Goal: Browse casually

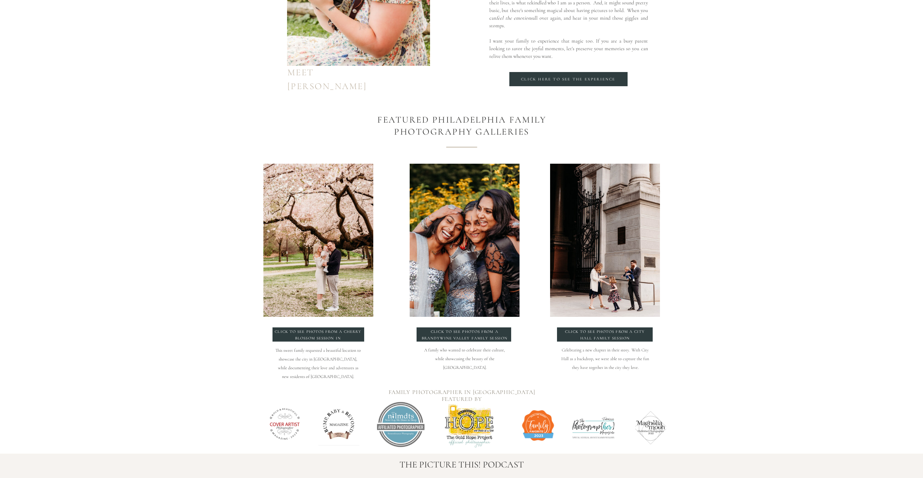
scroll to position [691, 0]
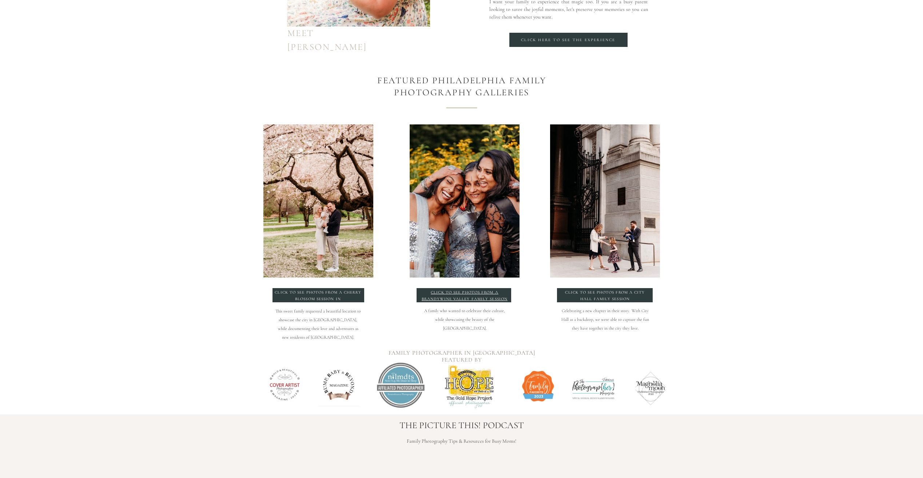
click at [482, 298] on p "click to see photos from a Brandywine Valley Family Session" at bounding box center [465, 294] width 88 height 11
click at [318, 292] on p "click to see photos from a Cherry blossom session in philadelphia" at bounding box center [318, 295] width 88 height 13
click at [580, 302] on div at bounding box center [605, 295] width 96 height 14
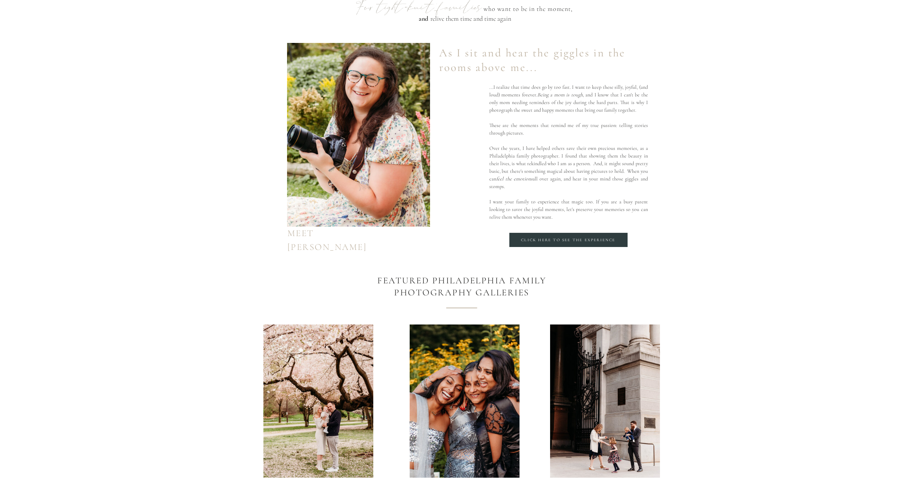
scroll to position [546, 0]
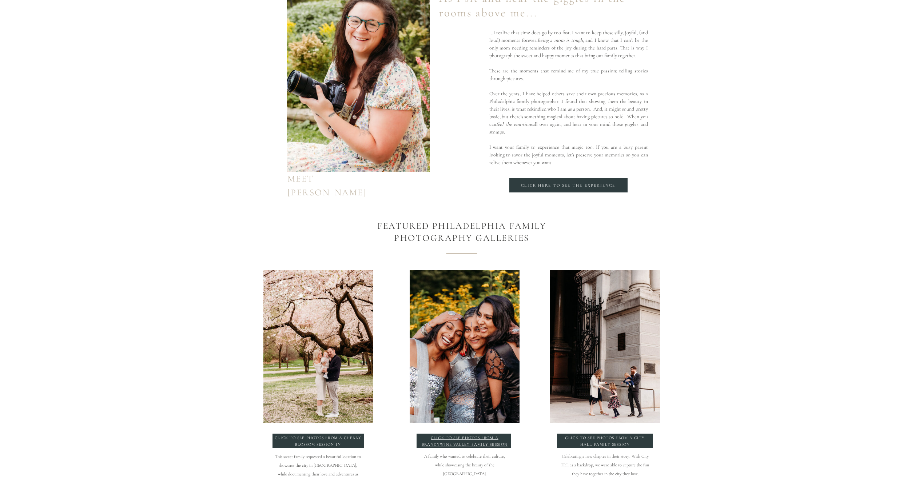
click at [490, 446] on p "click to see photos from a Brandywine Valley Family Session" at bounding box center [465, 440] width 88 height 11
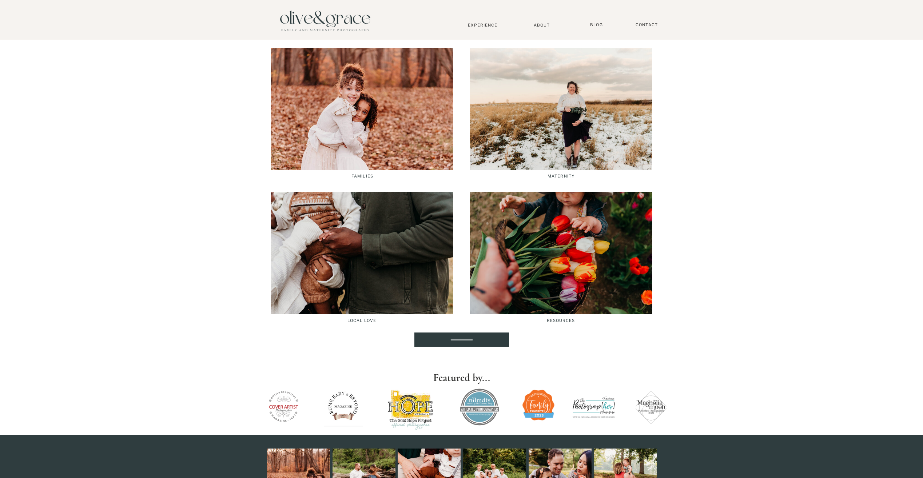
scroll to position [1200, 0]
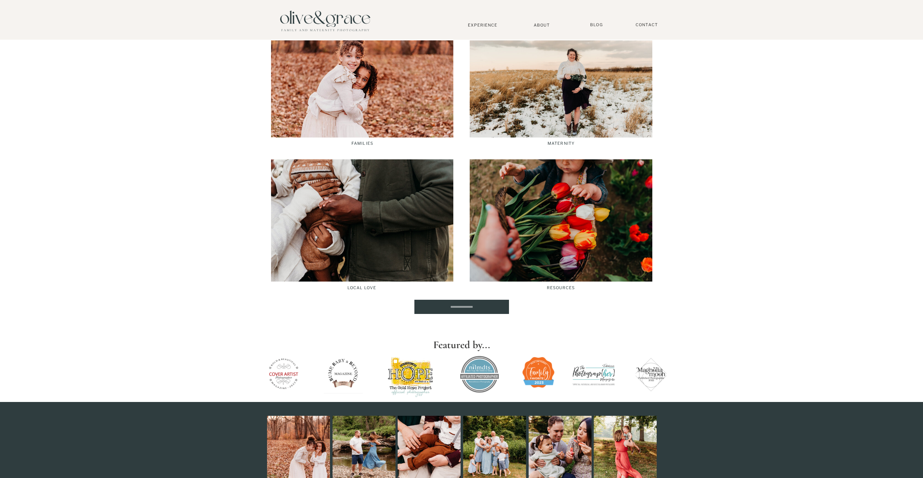
click at [384, 211] on div at bounding box center [362, 220] width 182 height 122
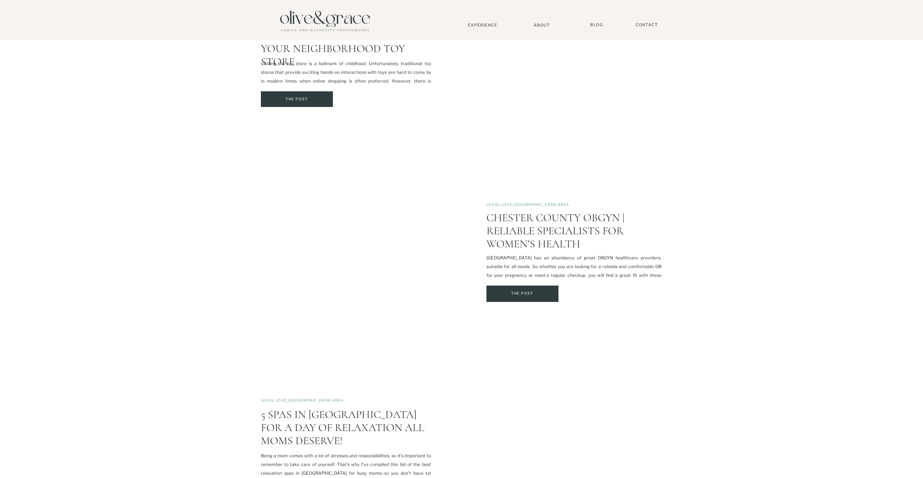
scroll to position [1128, 0]
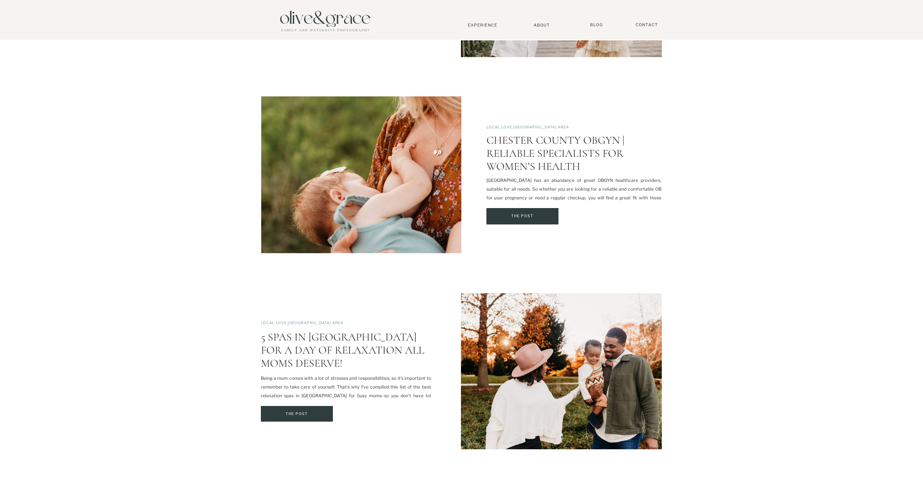
drag, startPoint x: 686, startPoint y: 312, endPoint x: 694, endPoint y: 251, distance: 62.0
click at [694, 251] on div "Middletown, DE is a small, quaint town that’s perfect for family getaways or we…" at bounding box center [461, 77] width 923 height 1961
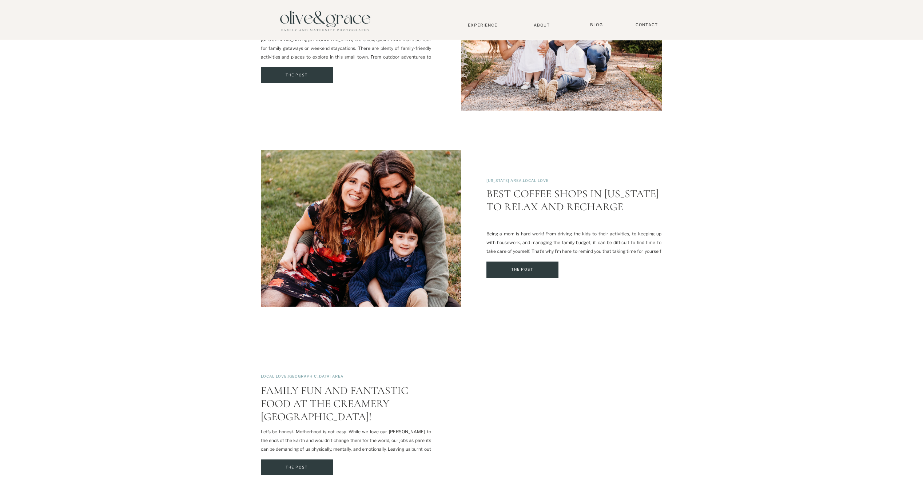
scroll to position [154, 0]
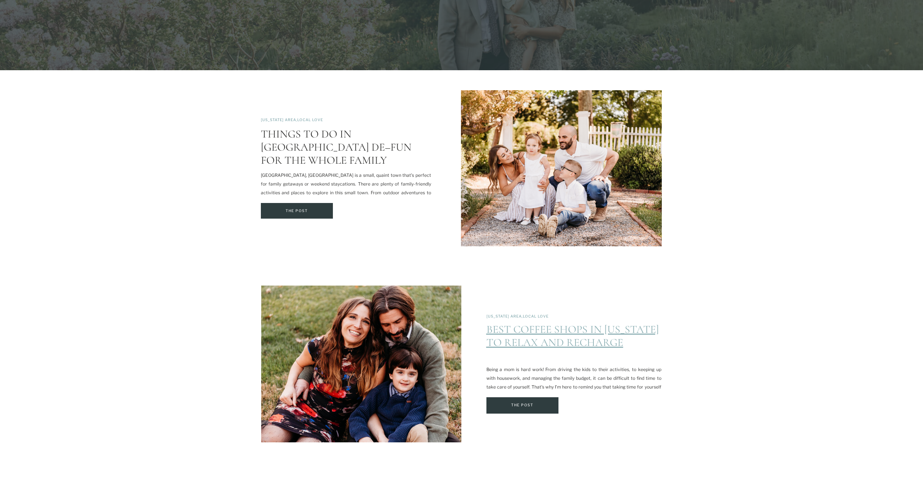
click at [546, 339] on link "Best Coffee Shops in Delaware to Relax and Recharge" at bounding box center [572, 336] width 172 height 27
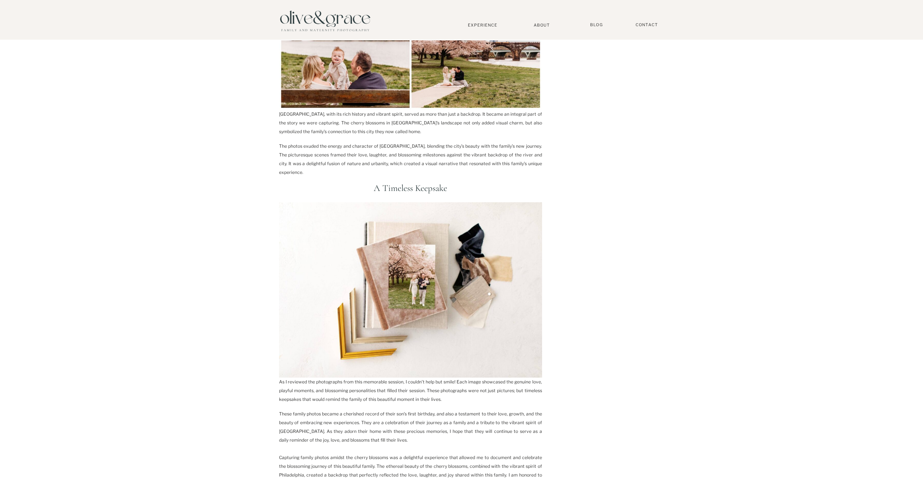
scroll to position [1055, 0]
